Goal: Find specific page/section: Find specific page/section

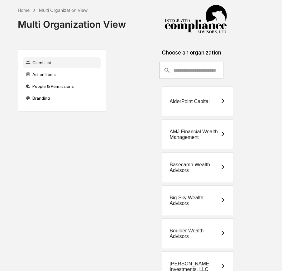
click at [185, 65] on input "consultant-dashboard__filter-organizations-search-bar" at bounding box center [198, 70] width 51 height 17
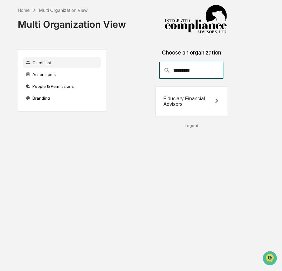
type input "*********"
click at [184, 101] on div "Fiduciary Financial Advisors" at bounding box center [188, 101] width 51 height 11
